Goal: Transaction & Acquisition: Purchase product/service

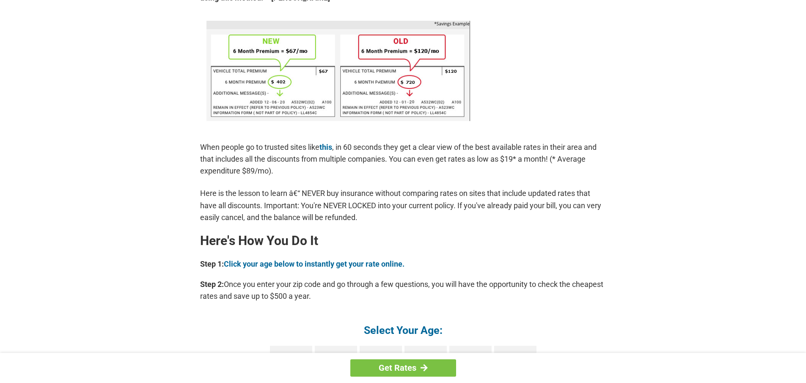
scroll to position [593, 0]
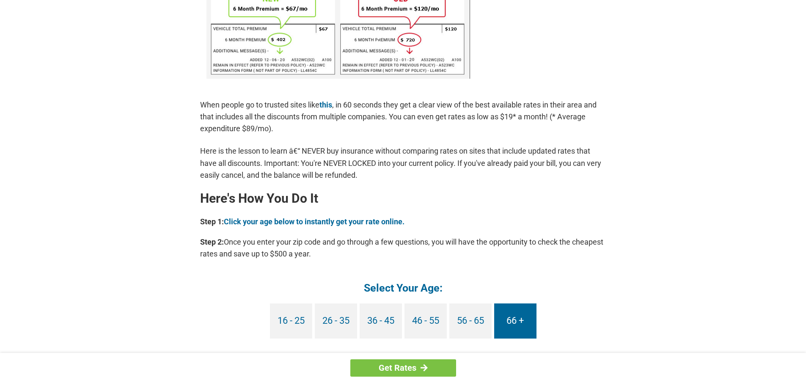
drag, startPoint x: 515, startPoint y: 317, endPoint x: 513, endPoint y: 313, distance: 4.6
click at [514, 316] on link "66 +" at bounding box center [515, 320] width 42 height 35
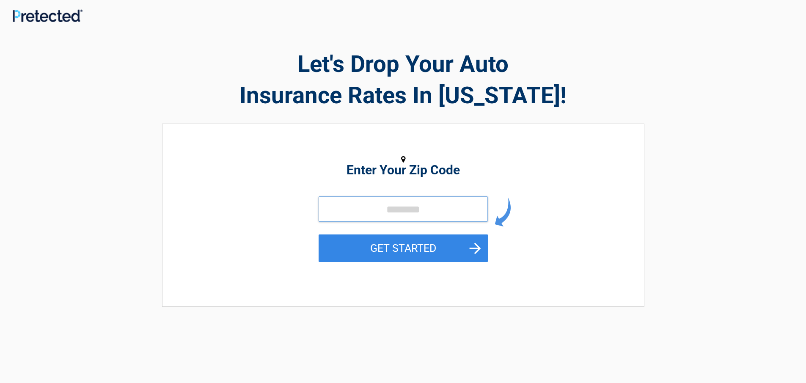
click at [349, 211] on input "tel" at bounding box center [403, 208] width 169 height 25
type input "*****"
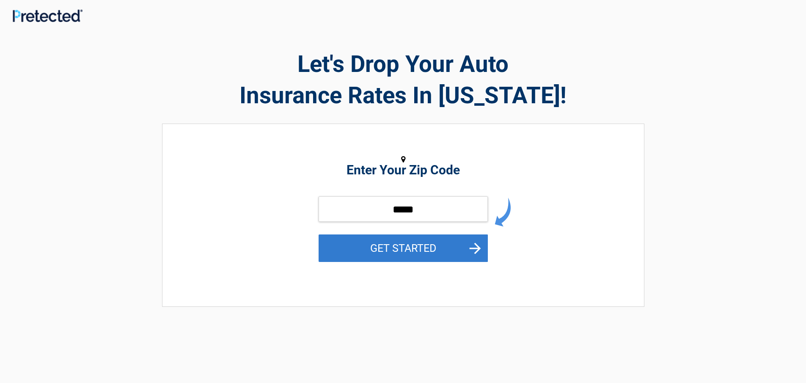
click at [394, 246] on button "GET STARTED" at bounding box center [403, 248] width 169 height 28
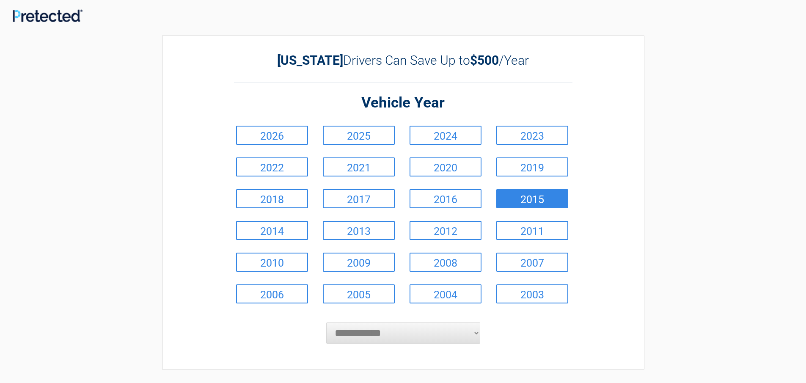
click at [552, 200] on link "2015" at bounding box center [533, 198] width 72 height 19
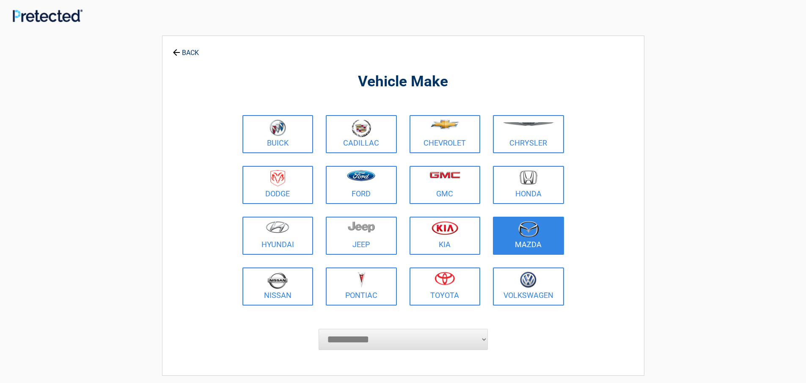
click at [550, 226] on figure at bounding box center [528, 230] width 61 height 19
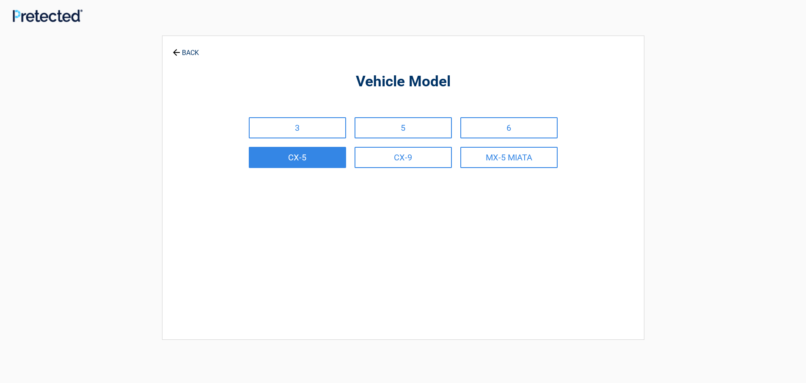
click at [312, 152] on link "CX-5" at bounding box center [297, 157] width 97 height 21
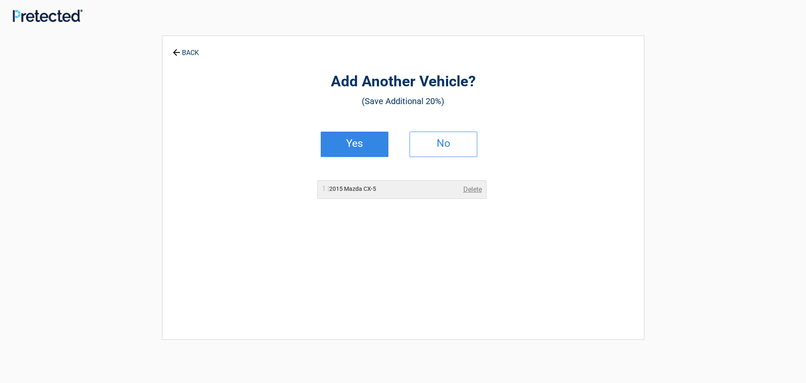
click at [350, 141] on h2 "Yes" at bounding box center [355, 144] width 50 height 6
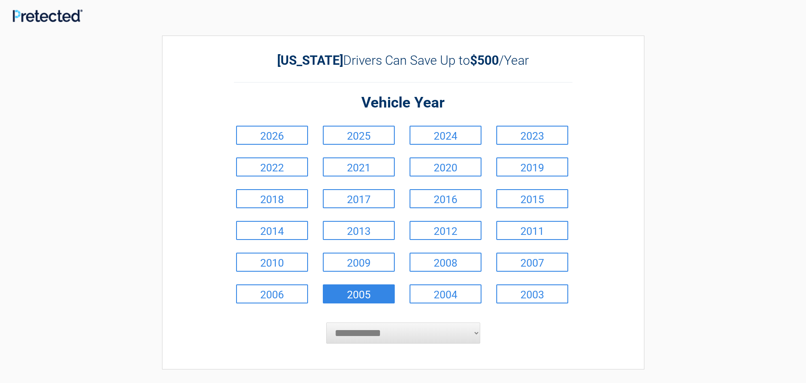
click at [360, 292] on link "2005" at bounding box center [359, 293] width 72 height 19
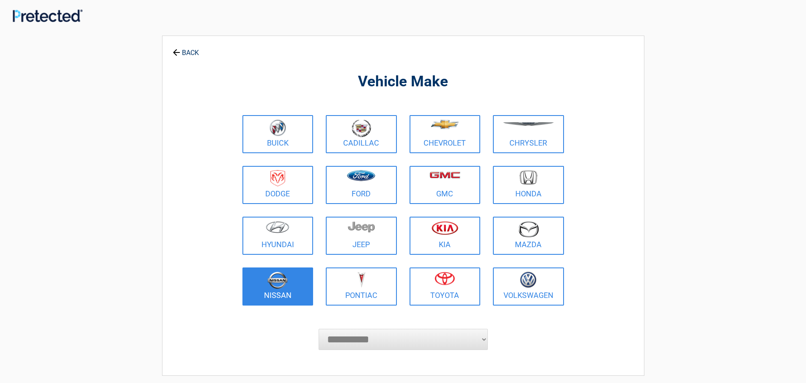
click at [271, 290] on link "Nissan" at bounding box center [278, 287] width 71 height 38
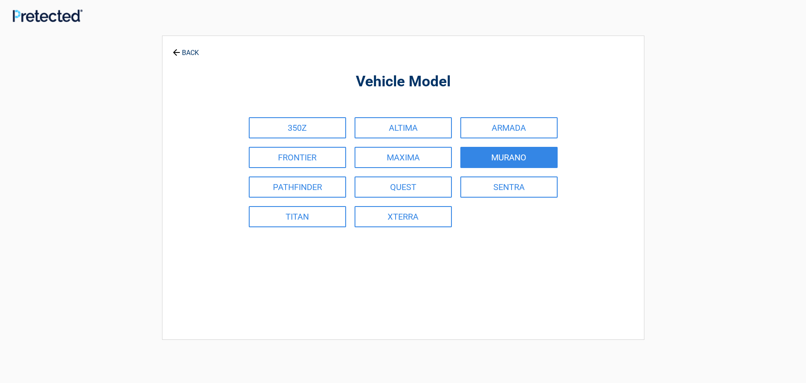
click at [471, 159] on link "MURANO" at bounding box center [509, 157] width 97 height 21
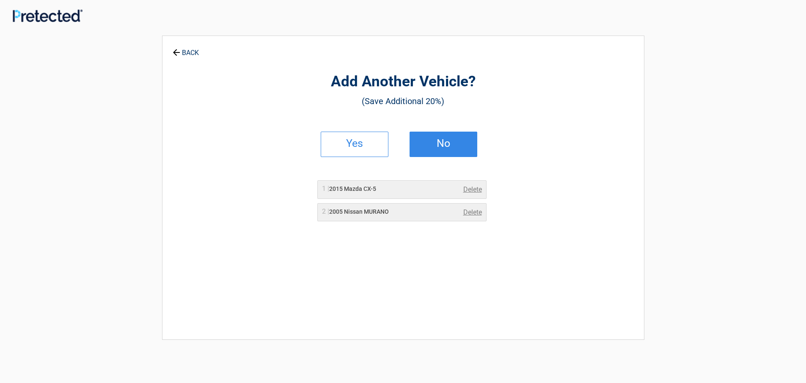
click at [447, 143] on h2 "No" at bounding box center [444, 144] width 50 height 6
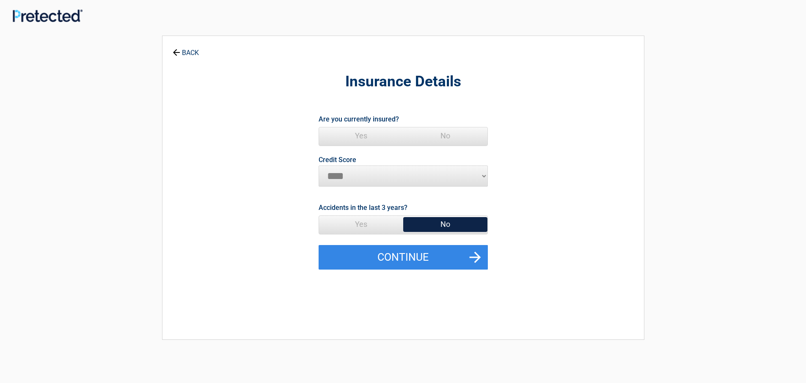
click at [358, 137] on span "Yes" at bounding box center [361, 135] width 84 height 17
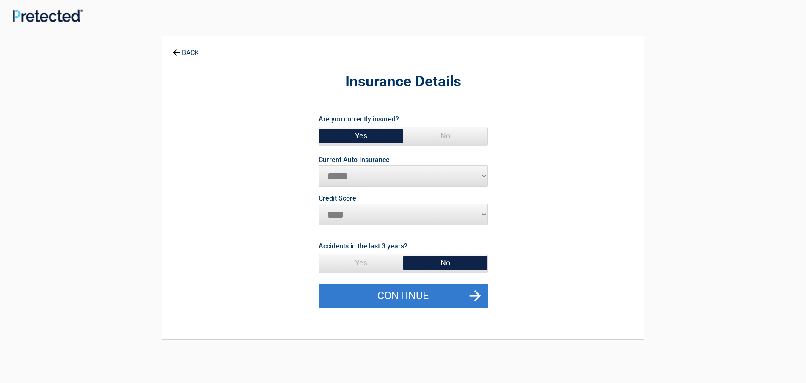
click at [414, 292] on button "Continue" at bounding box center [403, 296] width 169 height 25
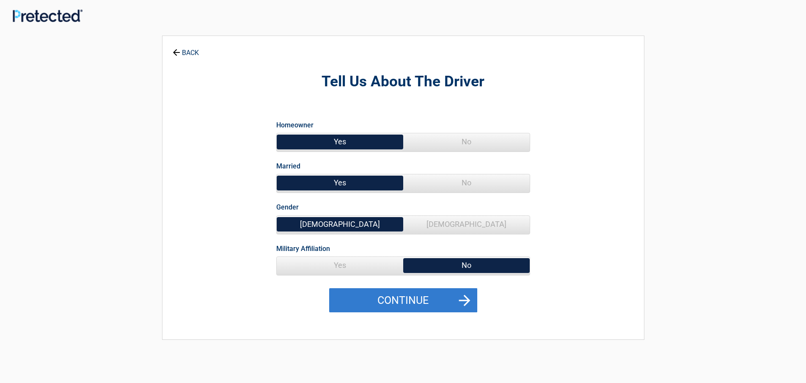
click at [419, 300] on button "Continue" at bounding box center [403, 300] width 148 height 25
